Goal: Find contact information: Find contact information

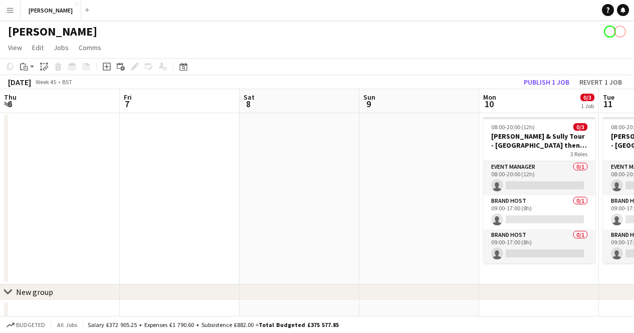
scroll to position [0, 312]
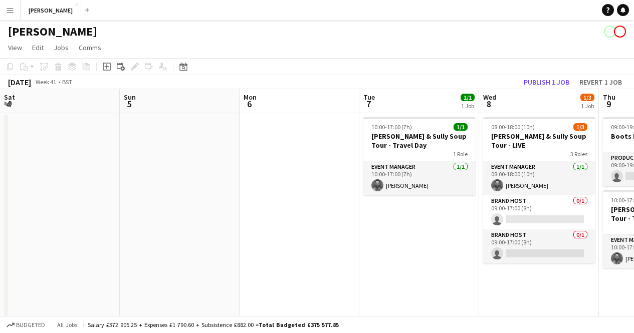
scroll to position [0, 319]
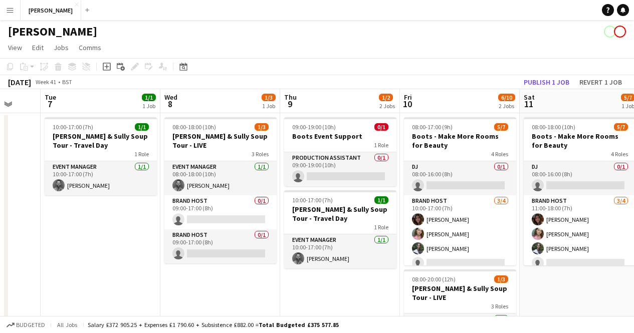
click at [8, 16] on button "Menu" at bounding box center [10, 10] width 20 height 20
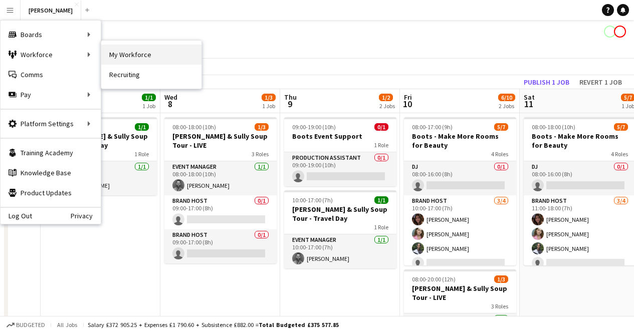
click at [150, 62] on link "My Workforce" at bounding box center [151, 55] width 100 height 20
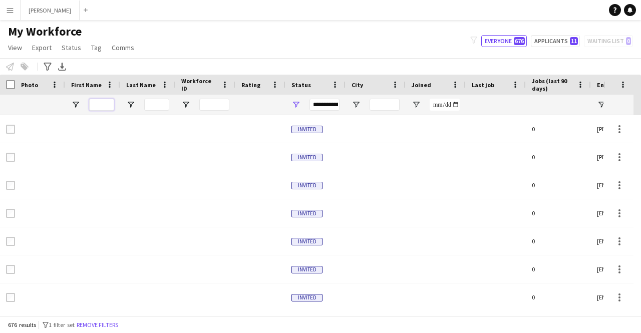
click at [108, 101] on input "First Name Filter Input" at bounding box center [101, 105] width 25 height 12
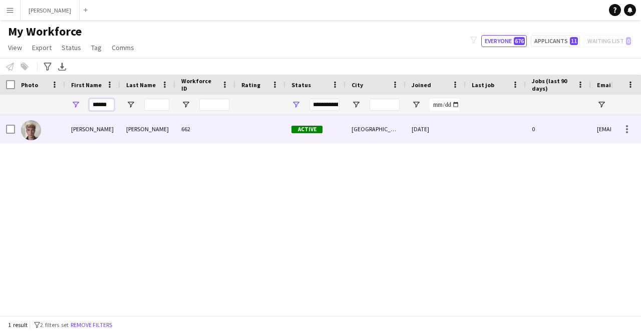
type input "******"
click at [83, 133] on div "[PERSON_NAME]" at bounding box center [92, 129] width 55 height 28
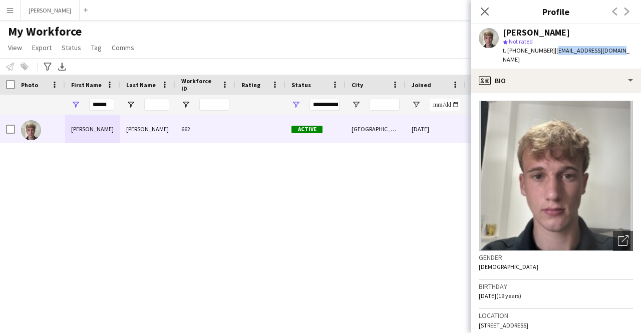
drag, startPoint x: 610, startPoint y: 50, endPoint x: 552, endPoint y: 51, distance: 58.1
click at [552, 51] on span "| [EMAIL_ADDRESS][DOMAIN_NAME]" at bounding box center [566, 55] width 127 height 17
copy span "[EMAIL_ADDRESS][DOMAIN_NAME]"
